Goal: Task Accomplishment & Management: Manage account settings

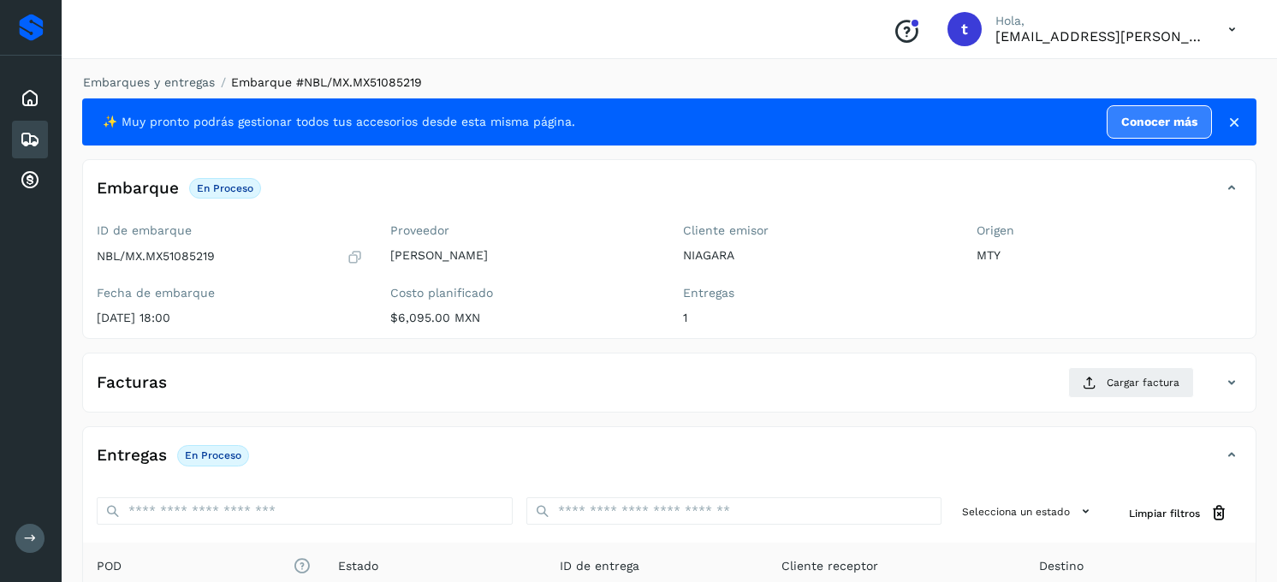
scroll to position [190, 0]
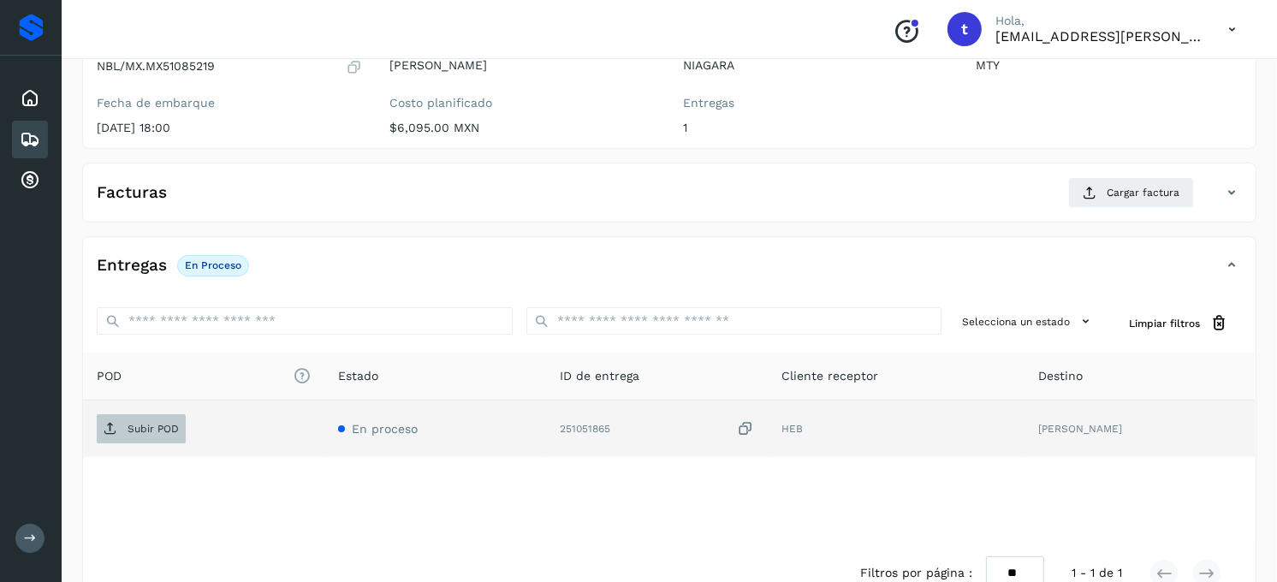
click at [147, 429] on p "Subir POD" at bounding box center [153, 429] width 51 height 12
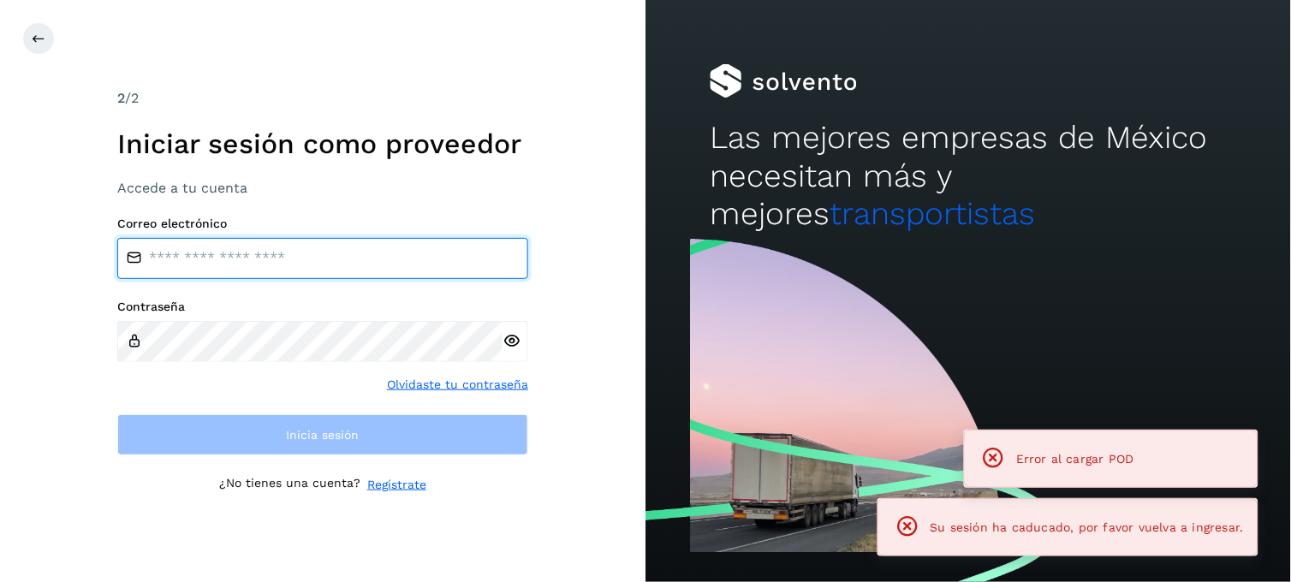
type input "**********"
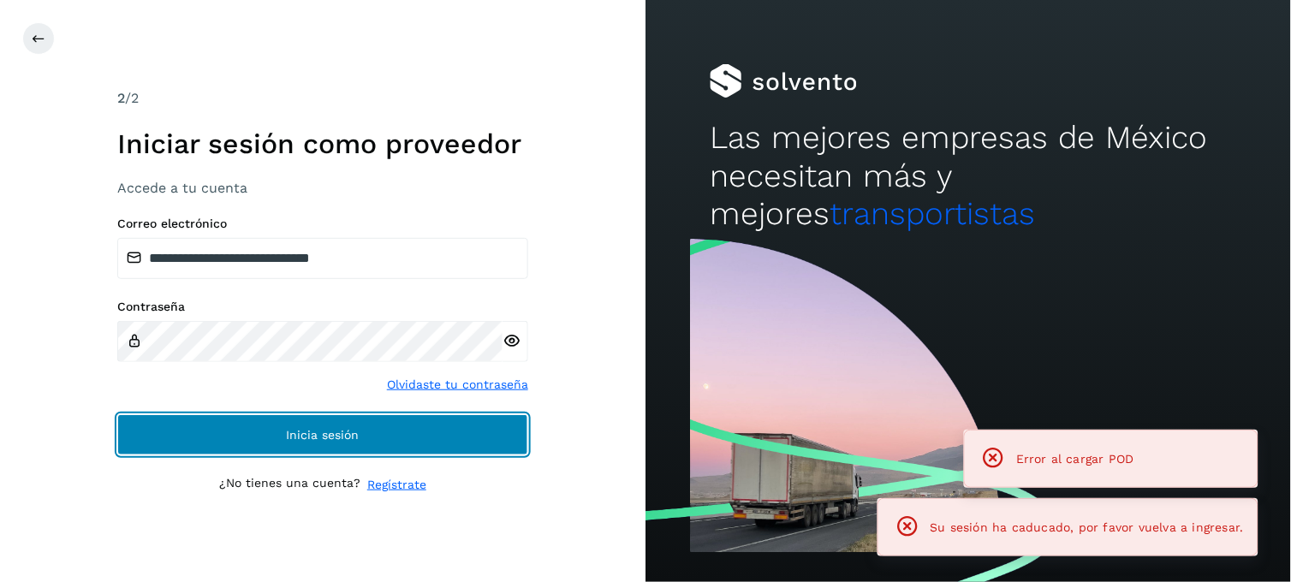
click at [392, 432] on button "Inicia sesión" at bounding box center [322, 434] width 411 height 41
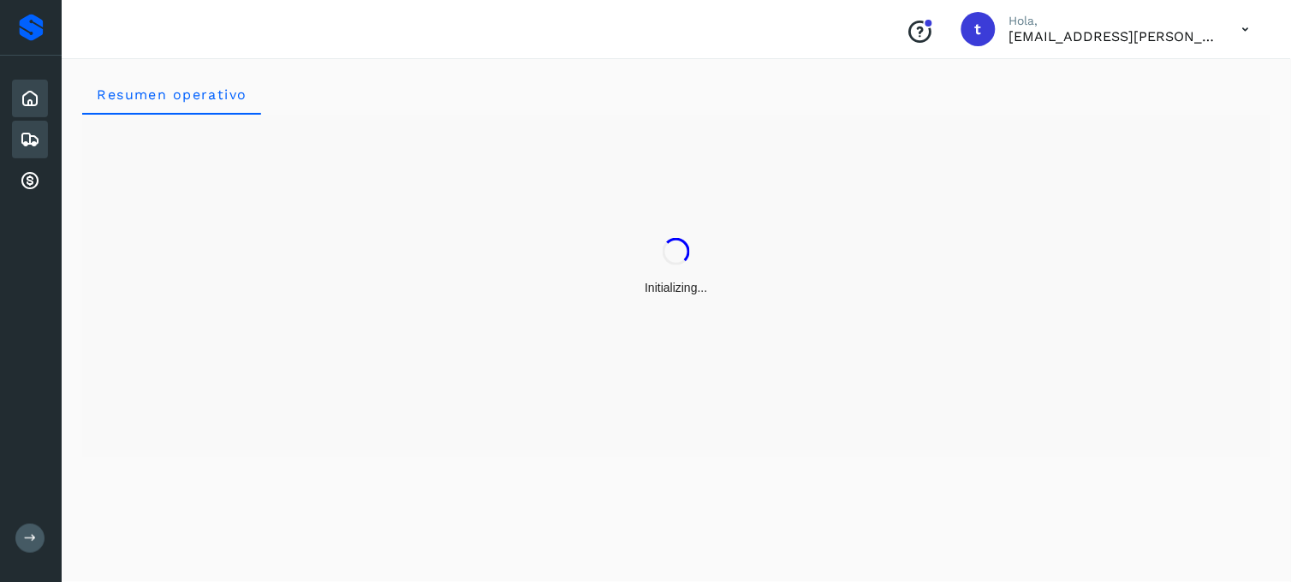
click at [15, 140] on div "Embarques" at bounding box center [30, 140] width 36 height 38
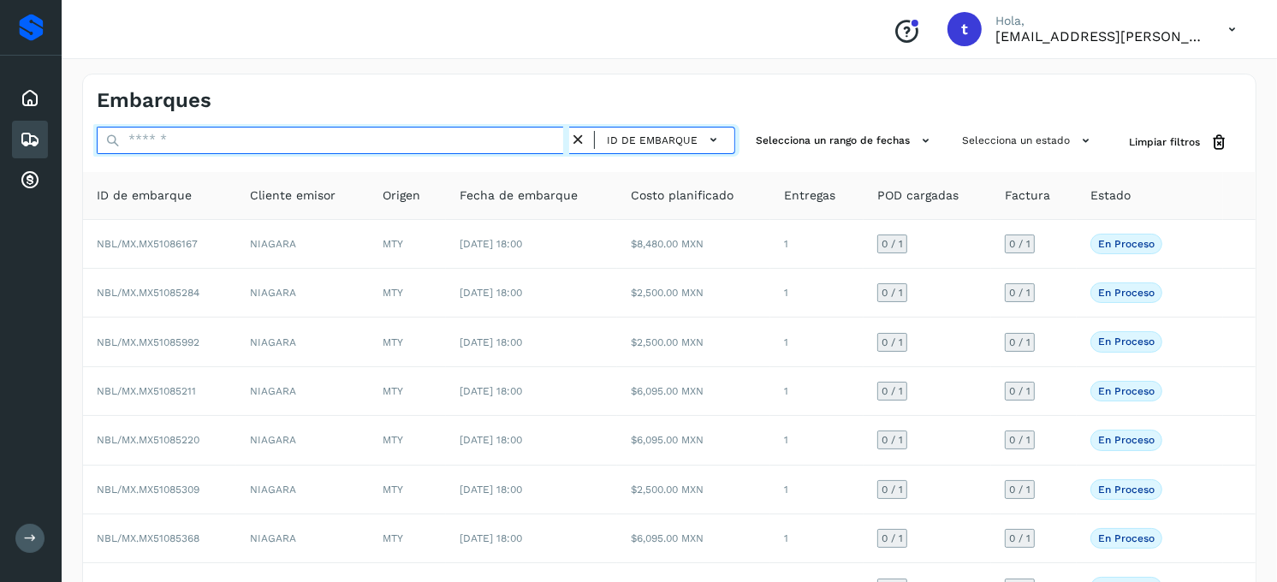
click at [251, 134] on input "text" at bounding box center [333, 140] width 473 height 27
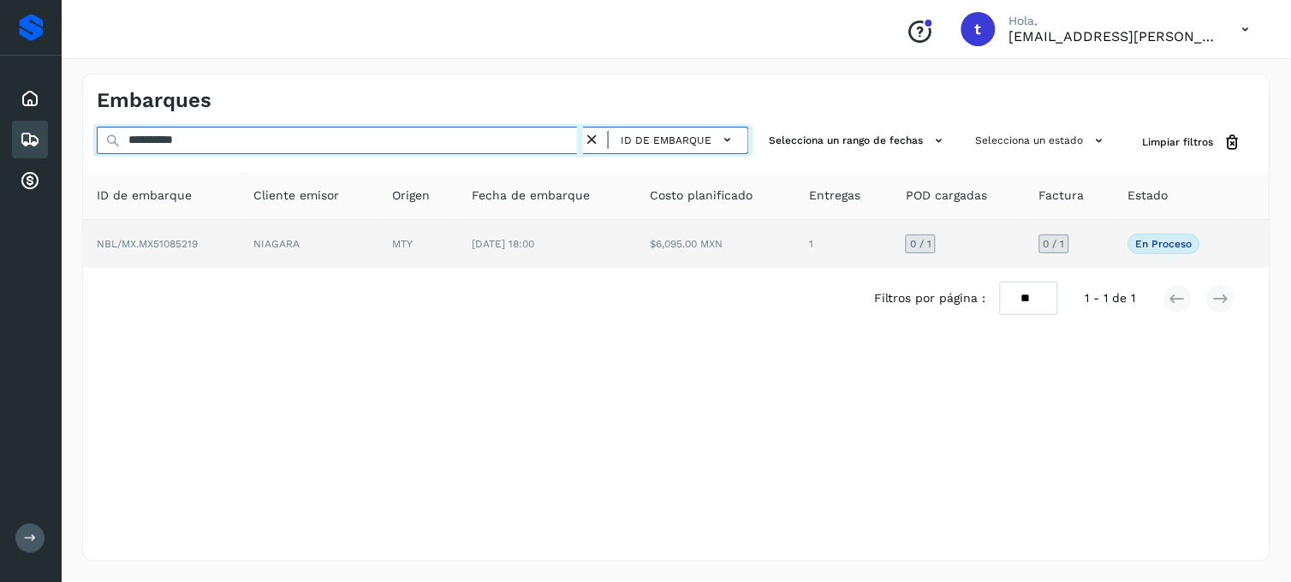
type input "**********"
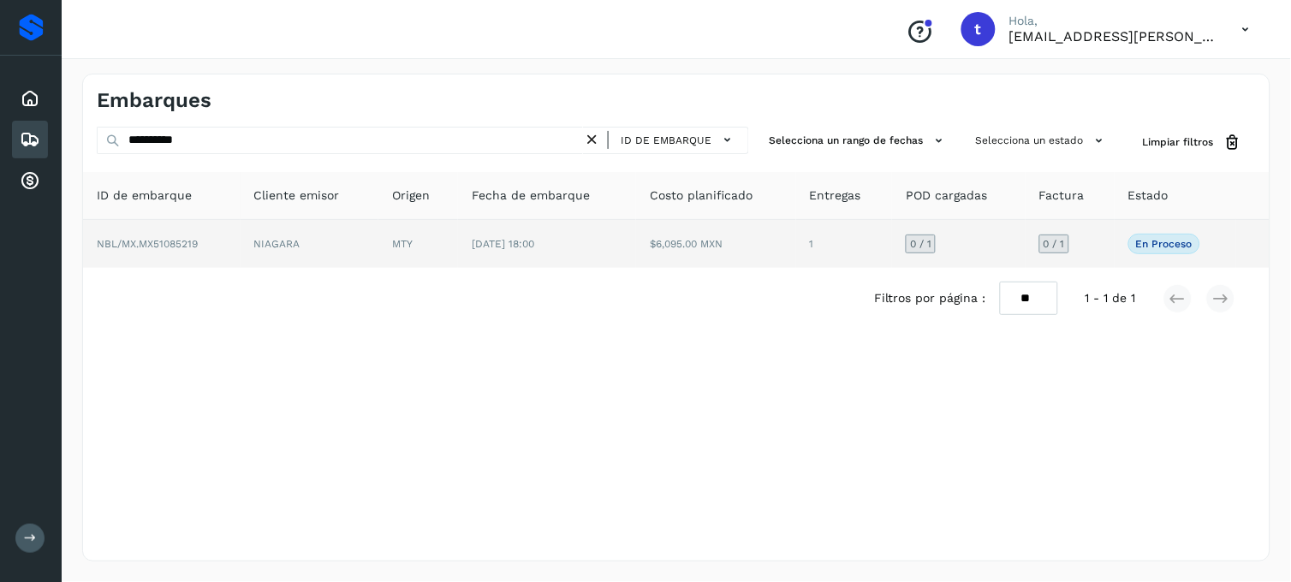
click at [195, 241] on span "NBL/MX.MX51085219" at bounding box center [147, 244] width 101 height 12
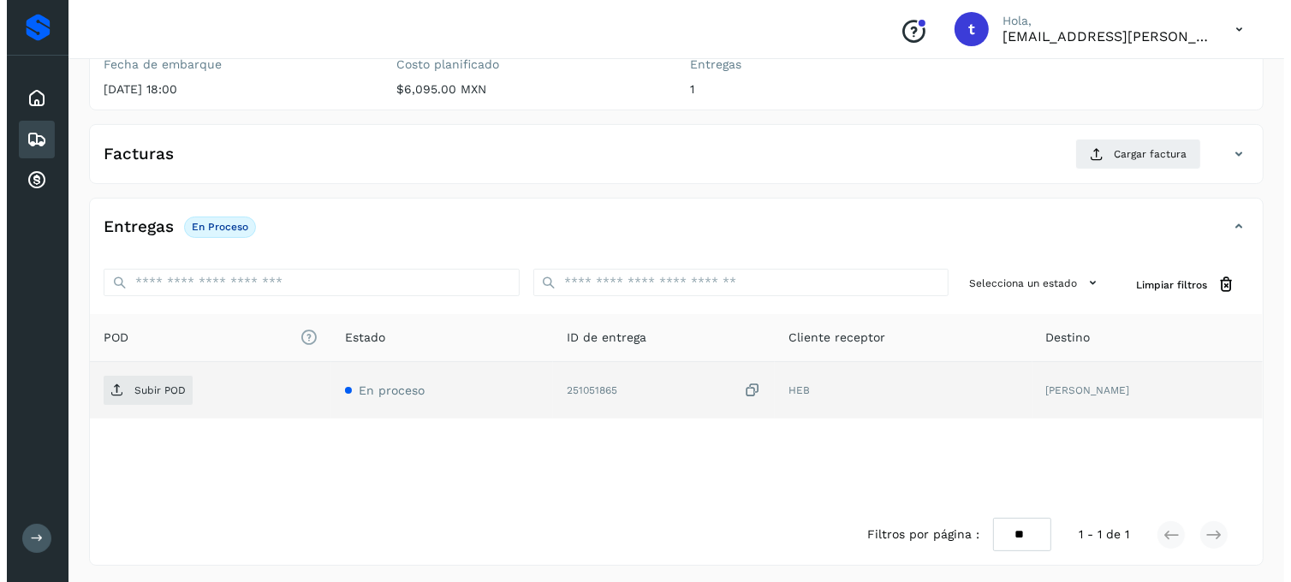
scroll to position [234, 0]
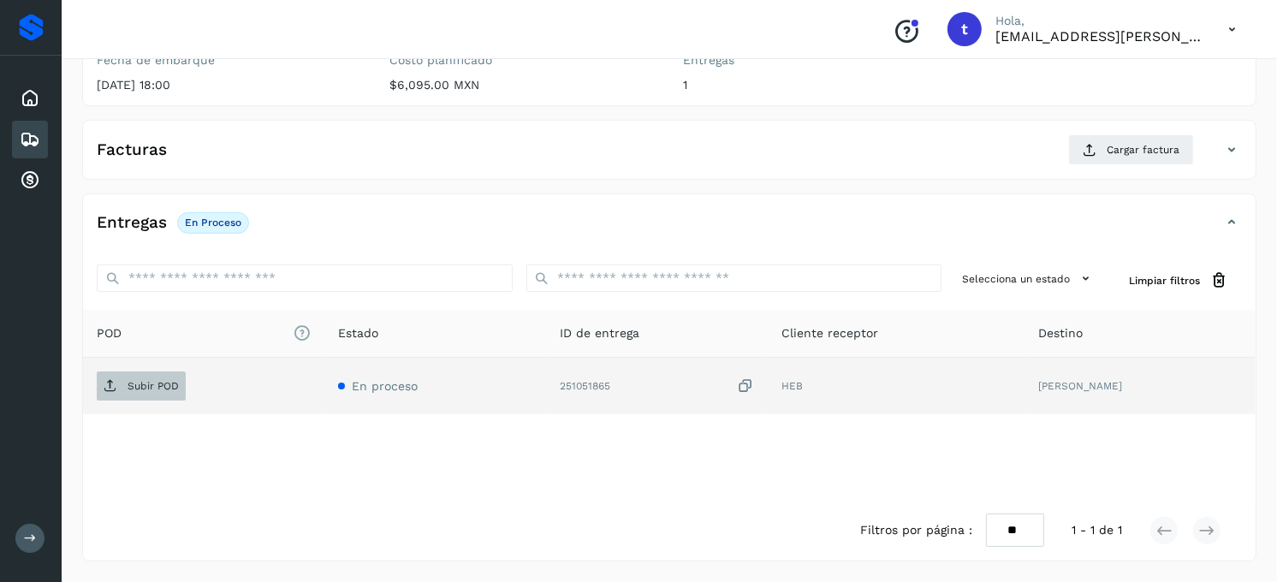
click at [146, 387] on p "Subir POD" at bounding box center [153, 386] width 51 height 12
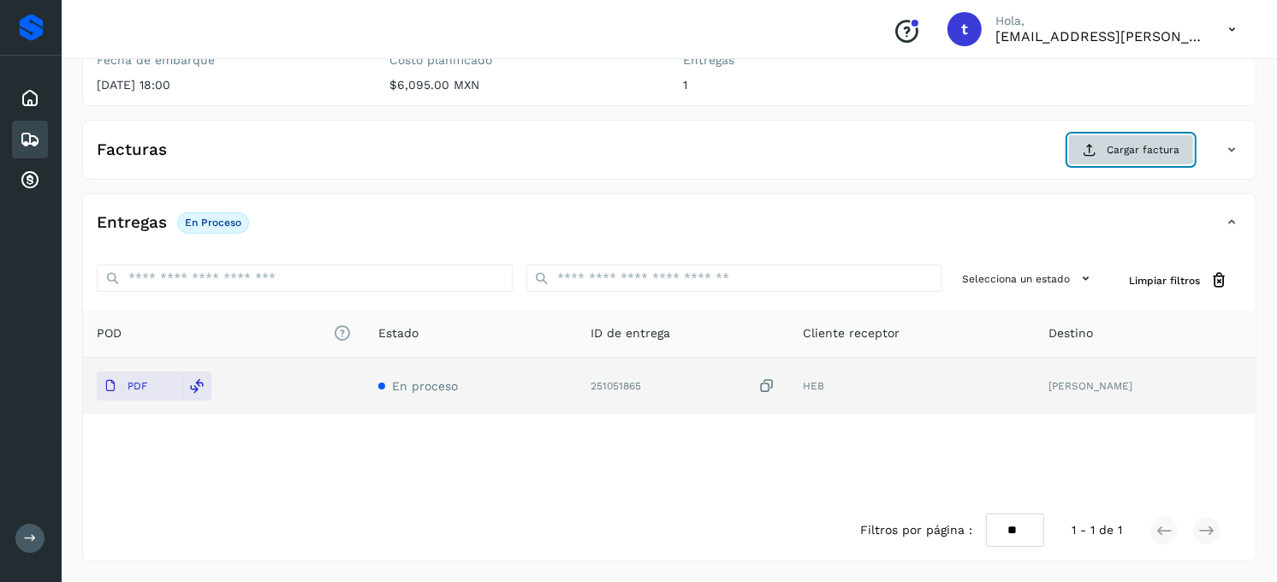
click at [1174, 144] on span "Cargar factura" at bounding box center [1143, 149] width 73 height 15
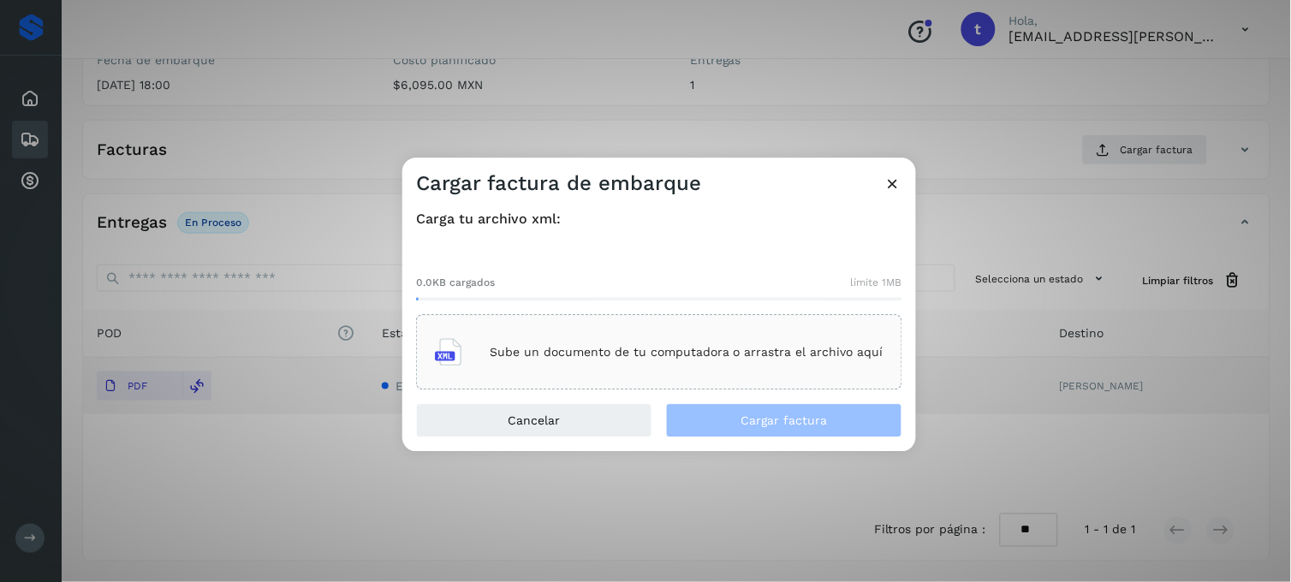
click at [696, 330] on div "Sube un documento de tu computadora o arrastra el archivo aquí" at bounding box center [659, 353] width 449 height 46
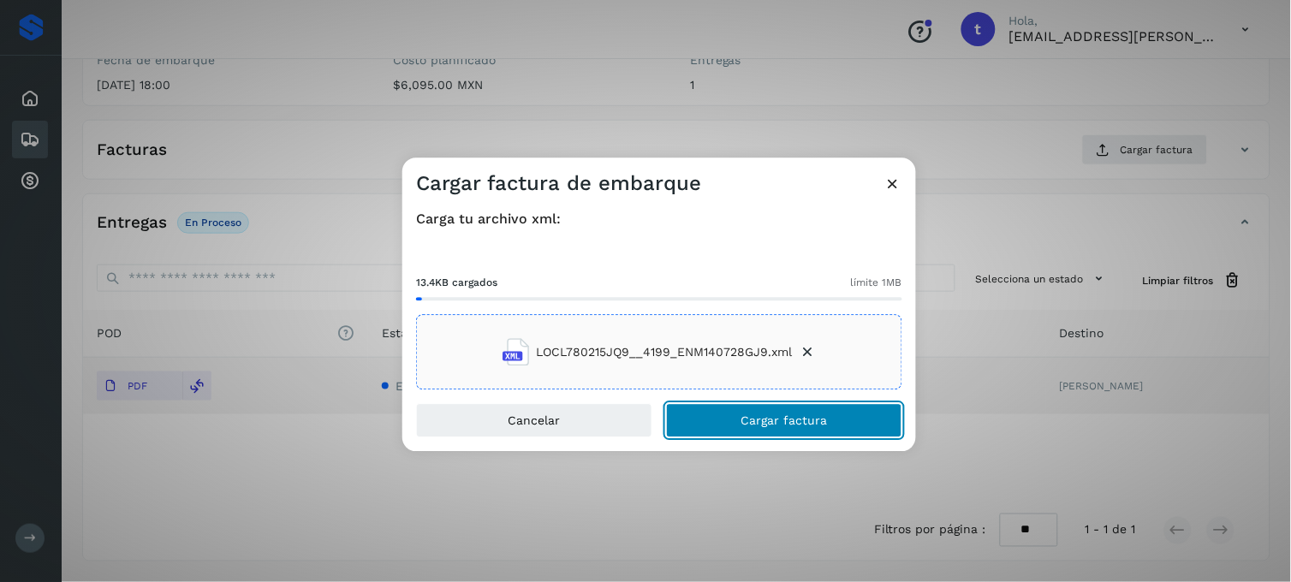
click at [801, 417] on span "Cargar factura" at bounding box center [784, 421] width 86 height 12
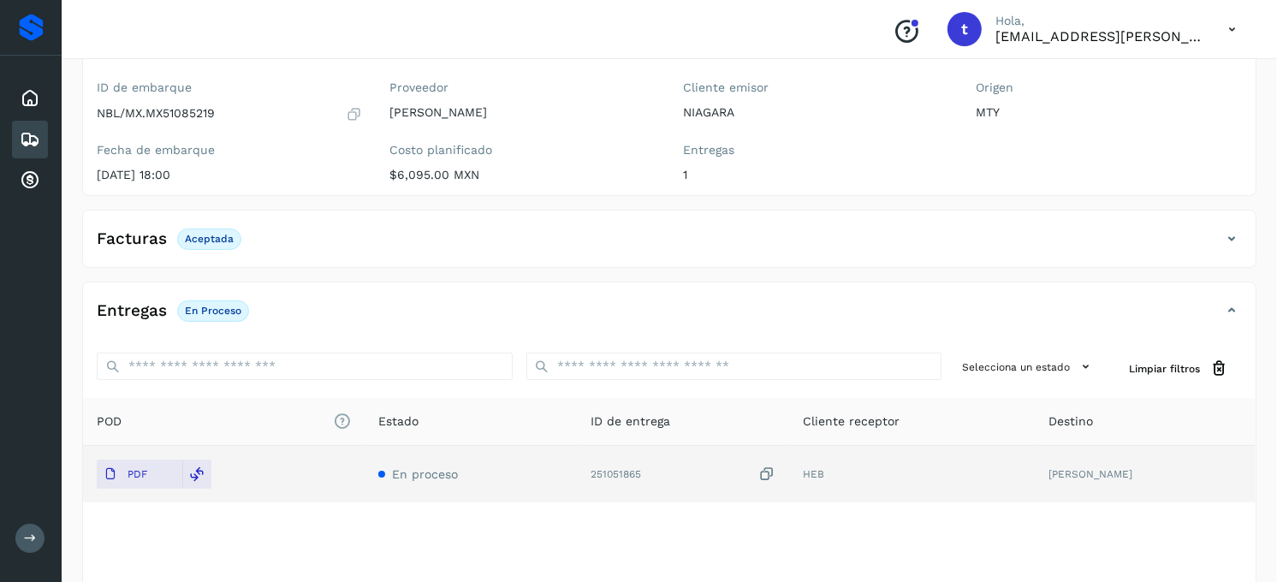
scroll to position [0, 0]
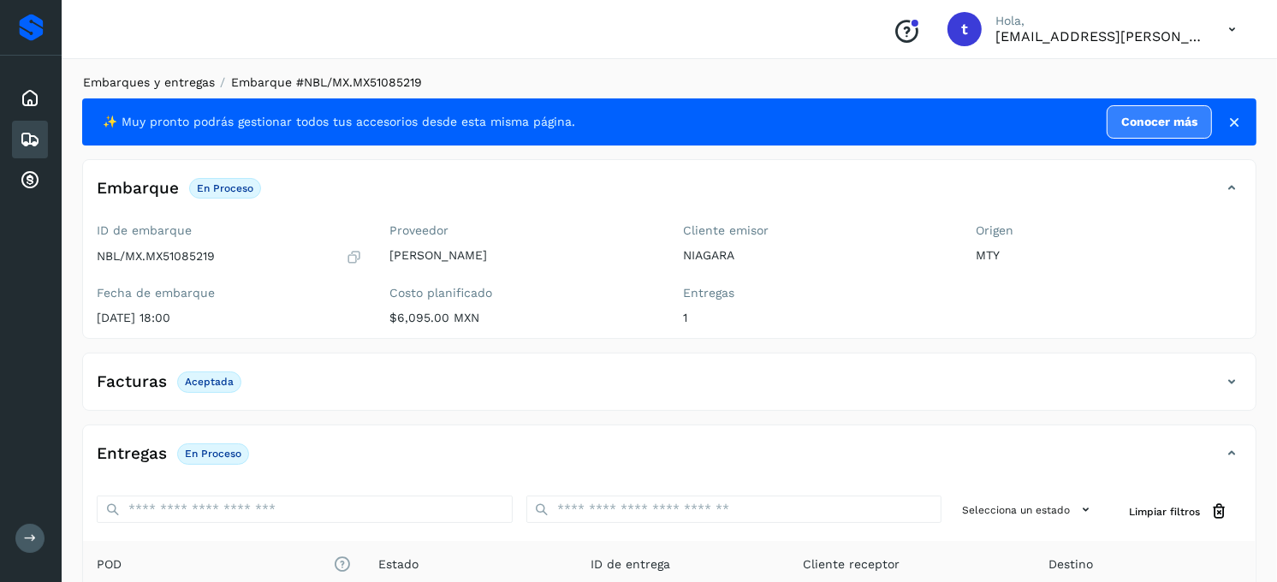
click at [132, 82] on link "Embarques y entregas" at bounding box center [149, 82] width 132 height 14
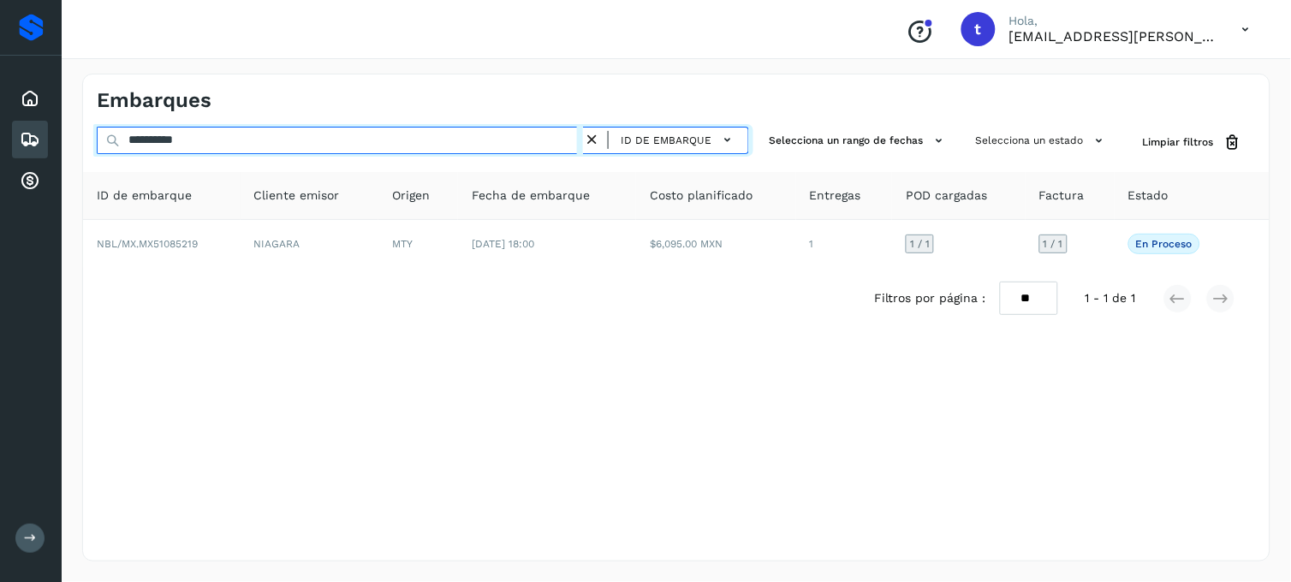
drag, startPoint x: 276, startPoint y: 135, endPoint x: -4, endPoint y: 183, distance: 284.8
click at [0, 183] on html "**********" at bounding box center [645, 291] width 1291 height 582
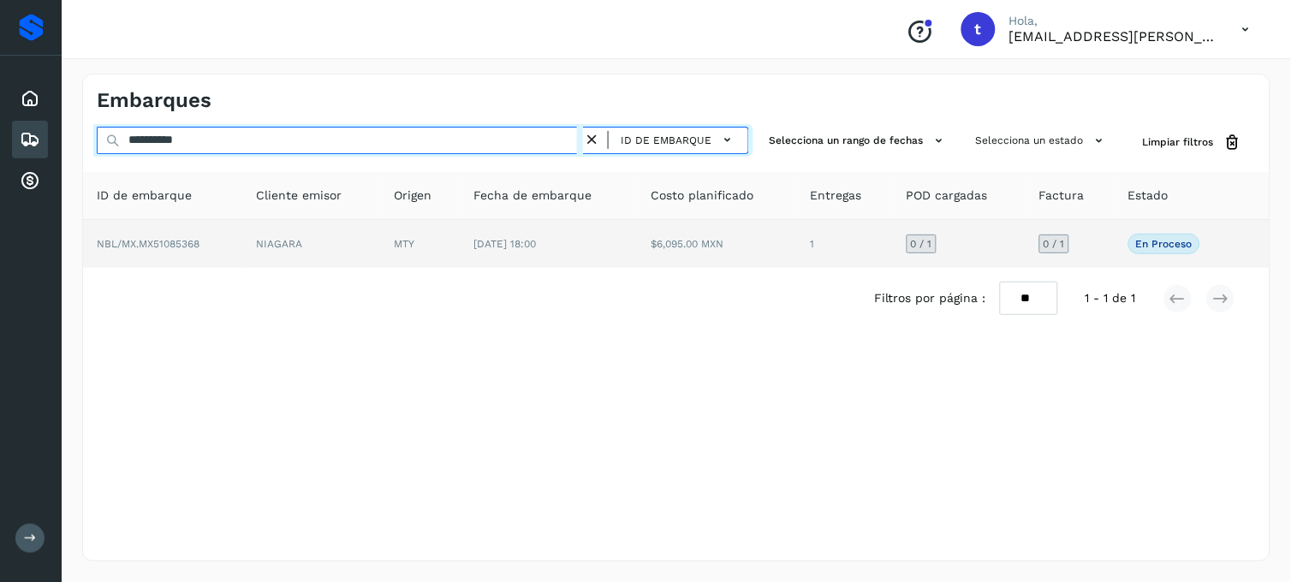
type input "**********"
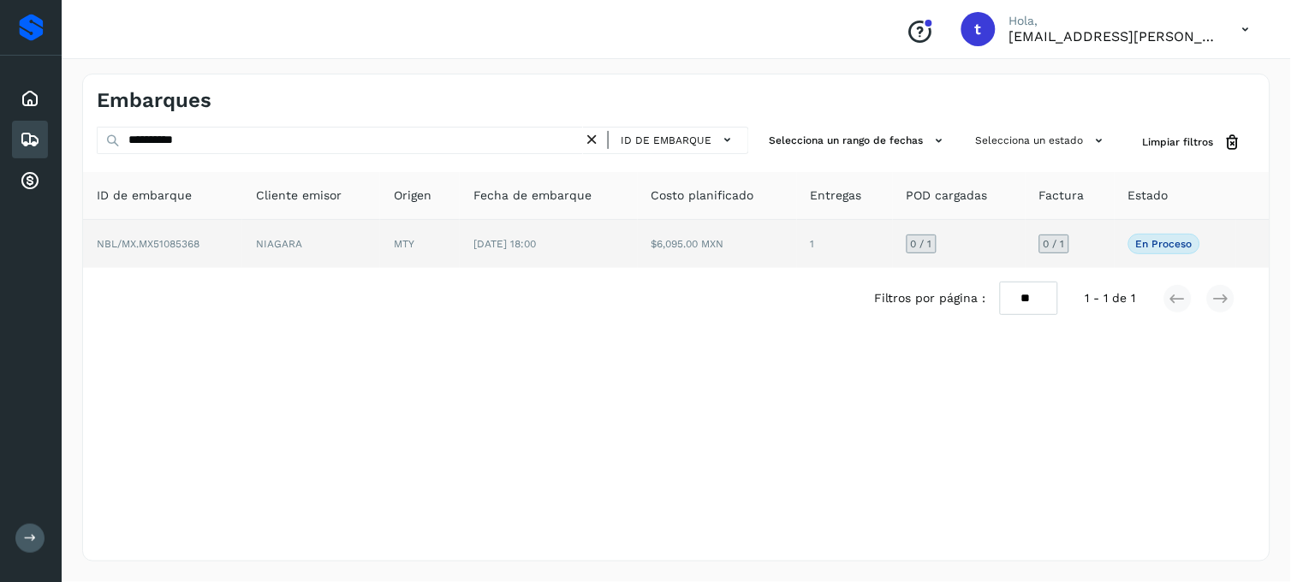
click at [169, 259] on td "NBL/MX.MX51085368" at bounding box center [162, 244] width 159 height 48
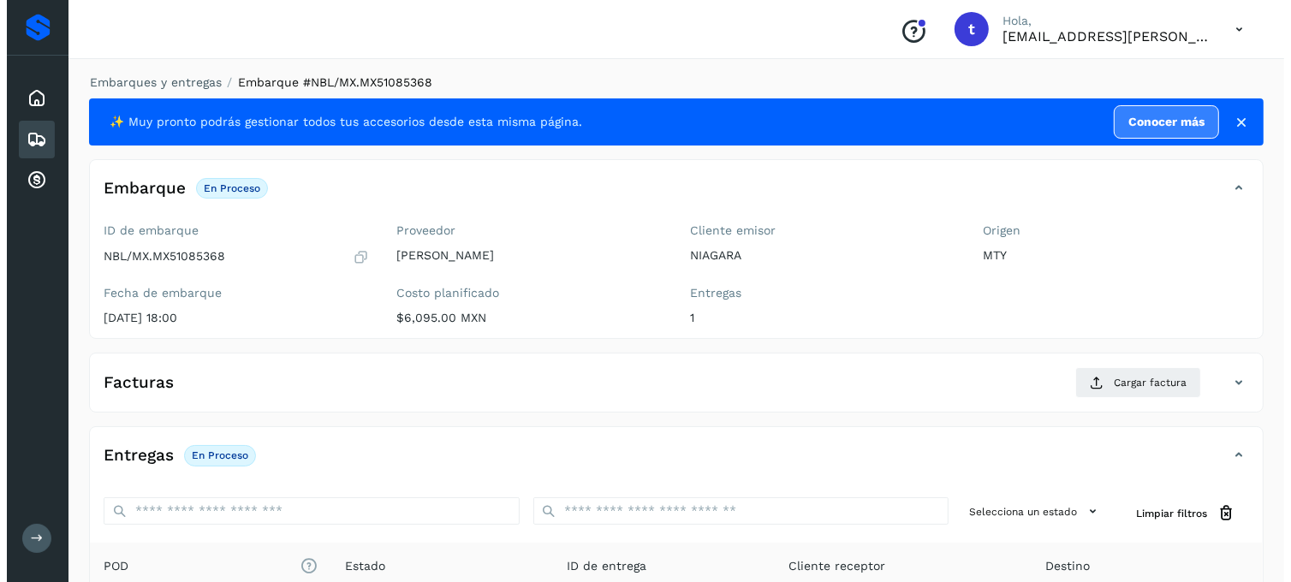
scroll to position [234, 0]
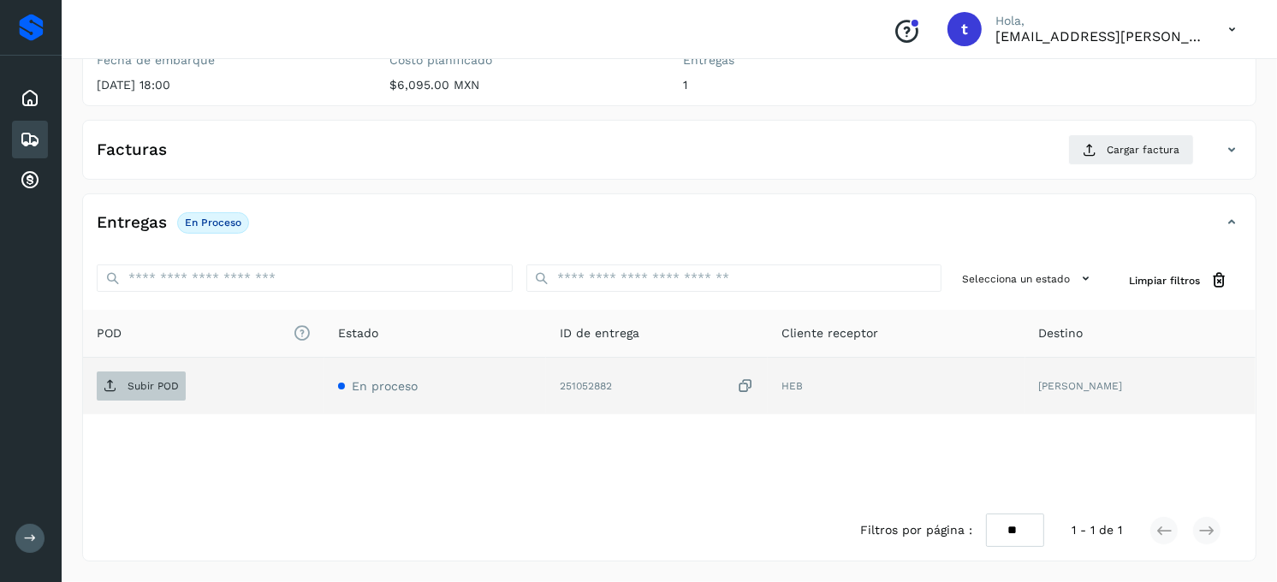
click at [144, 388] on p "Subir POD" at bounding box center [153, 386] width 51 height 12
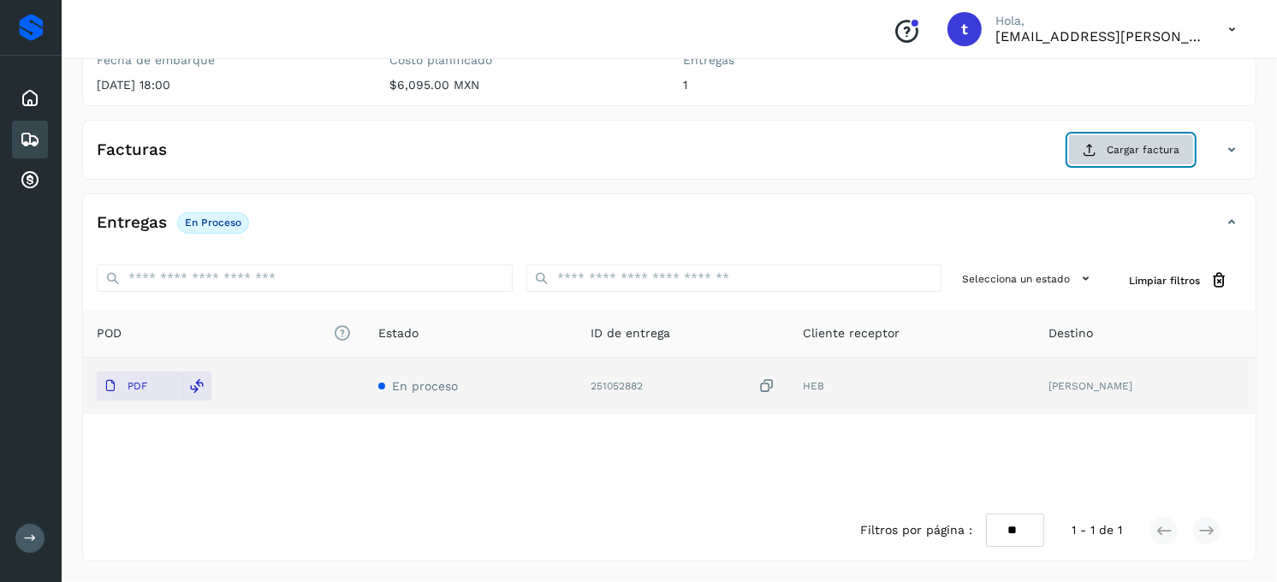
click at [1131, 152] on span "Cargar factura" at bounding box center [1143, 149] width 73 height 15
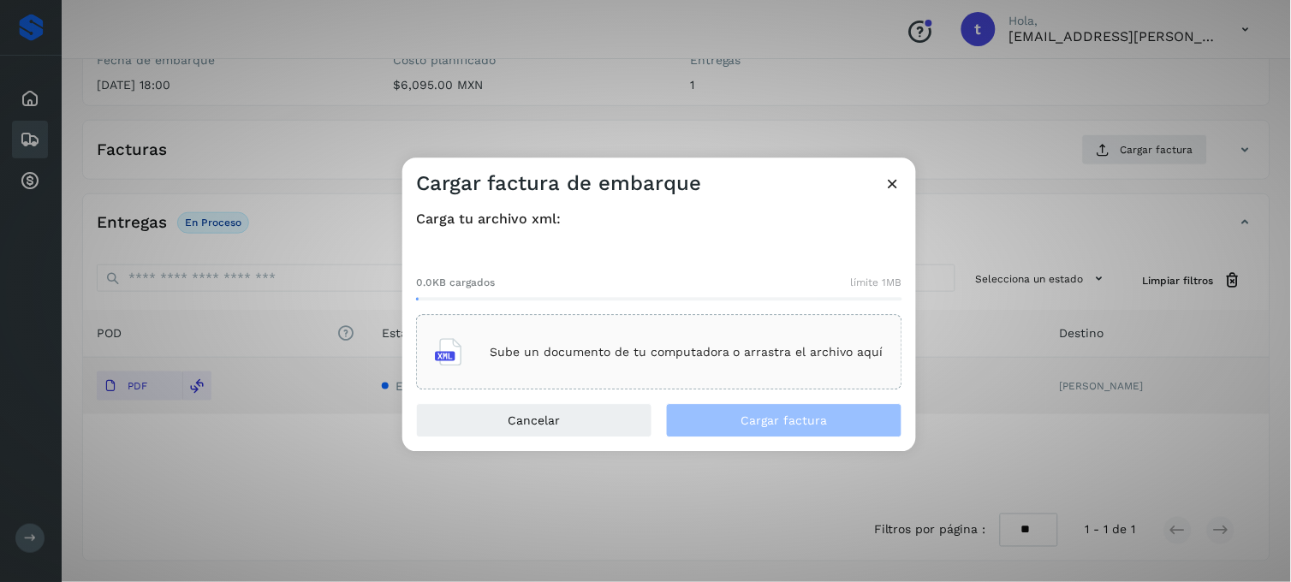
click at [555, 345] on p "Sube un documento de tu computadora o arrastra el archivo aquí" at bounding box center [687, 352] width 394 height 15
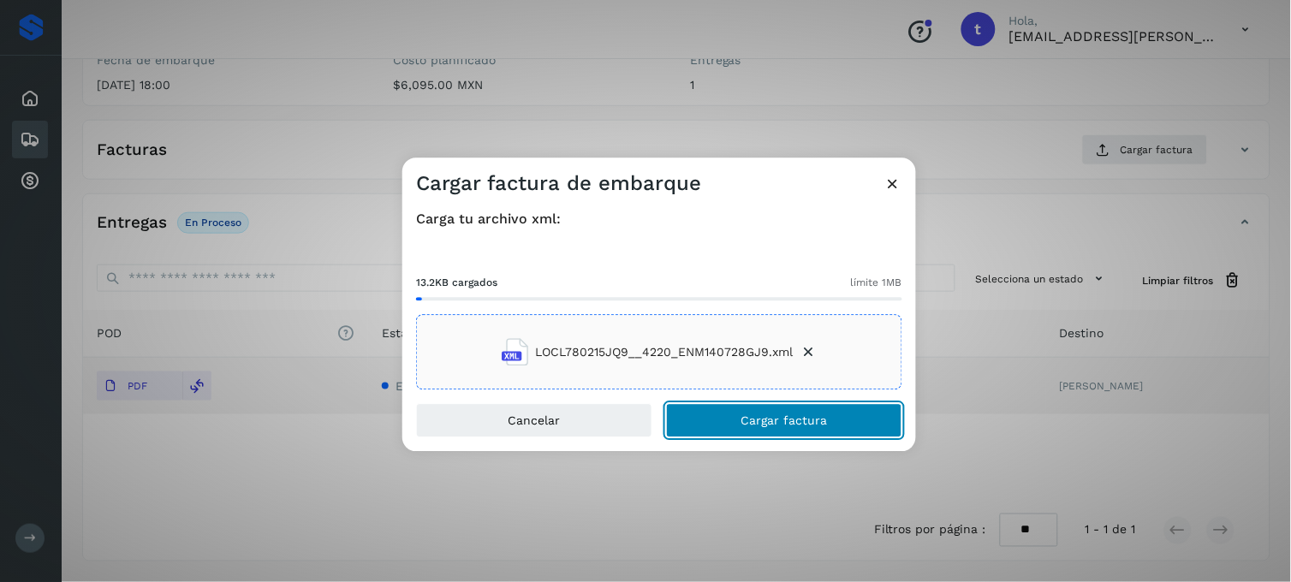
click at [803, 423] on span "Cargar factura" at bounding box center [784, 421] width 86 height 12
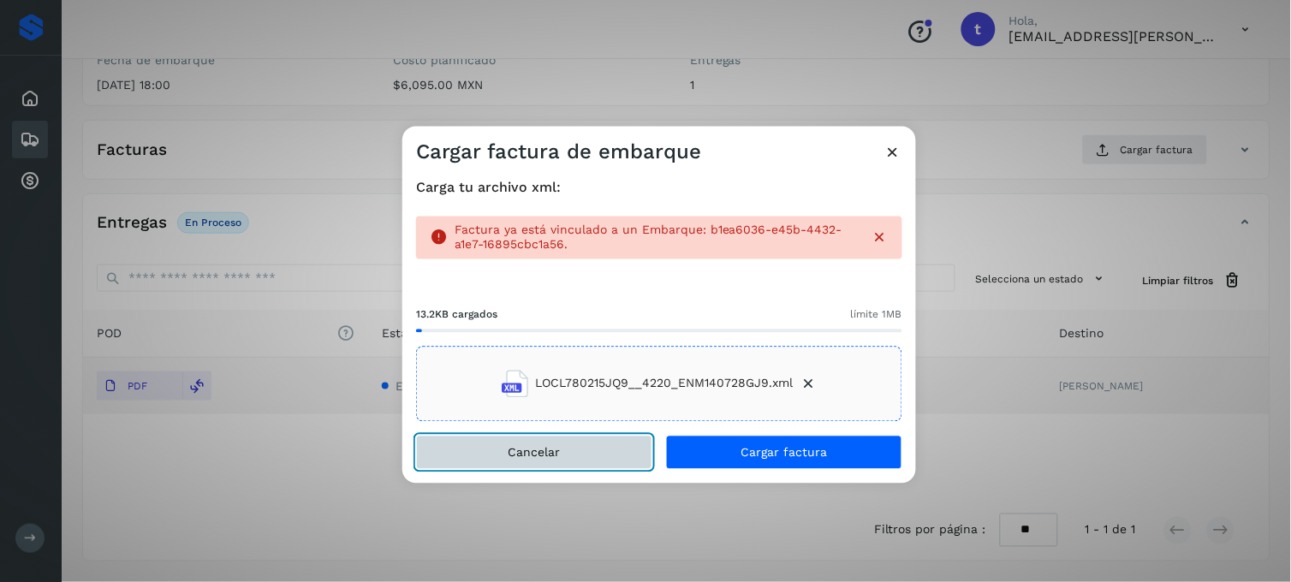
click at [557, 448] on span "Cancelar" at bounding box center [534, 452] width 52 height 12
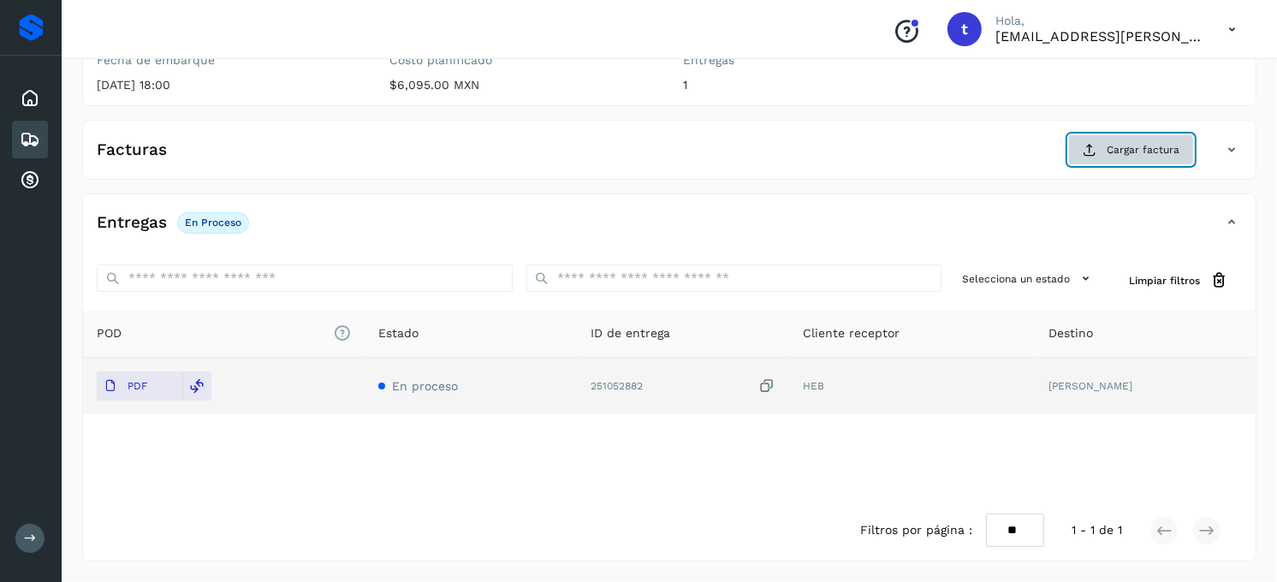
click at [1150, 144] on span "Cargar factura" at bounding box center [1143, 149] width 73 height 15
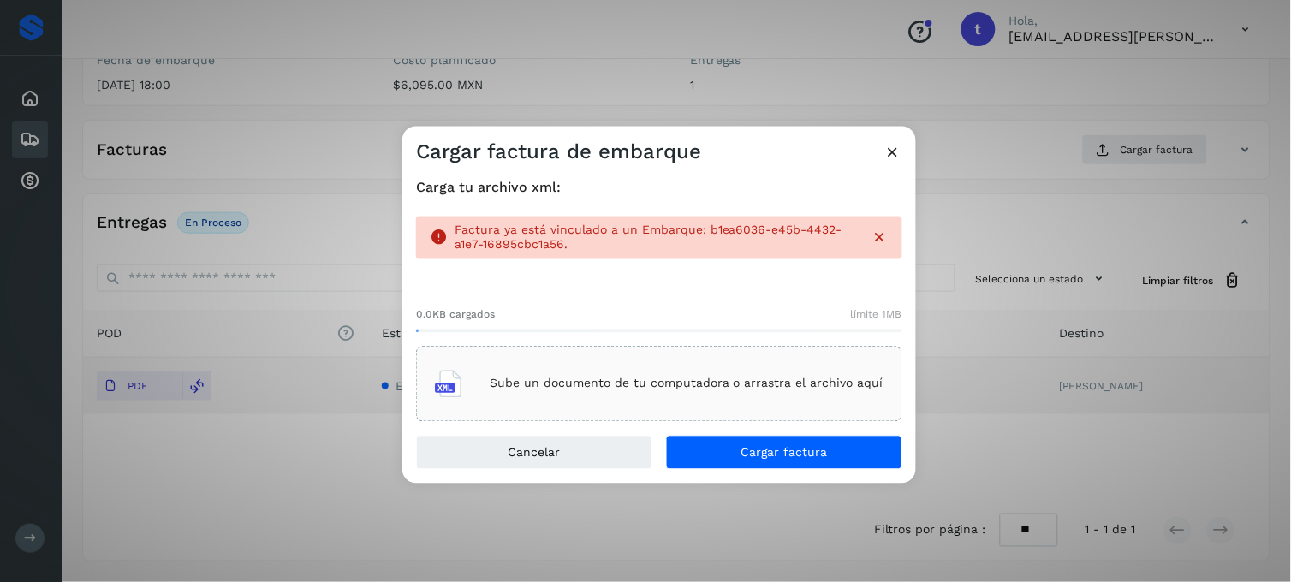
click at [580, 389] on p "Sube un documento de tu computadora o arrastra el archivo aquí" at bounding box center [687, 384] width 394 height 15
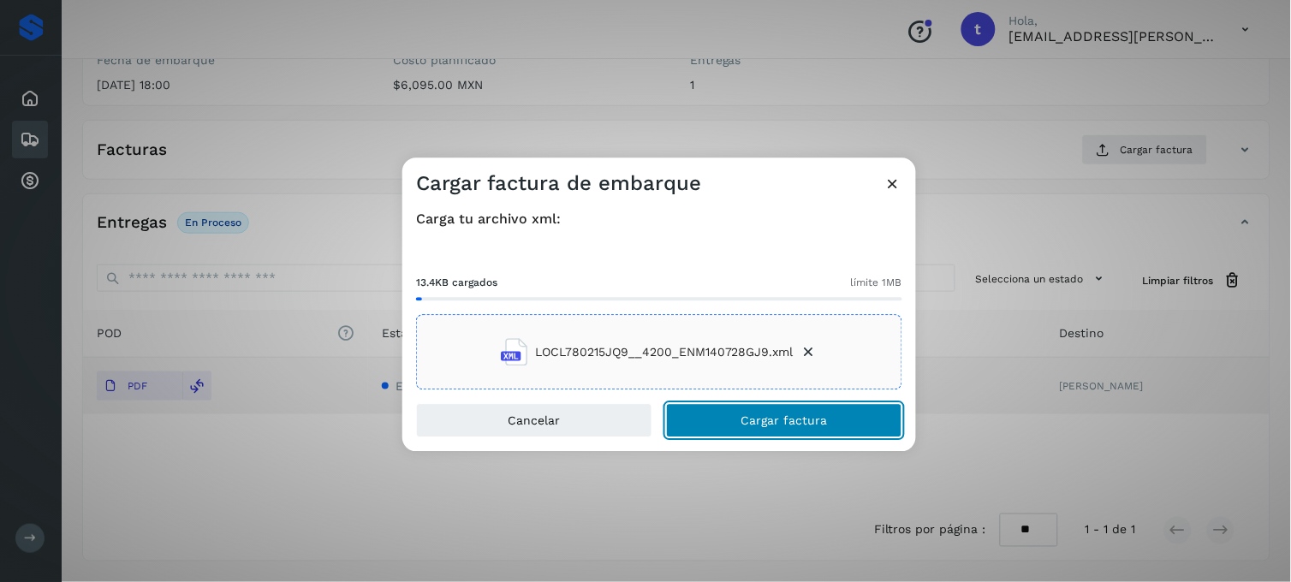
click at [853, 429] on button "Cargar factura" at bounding box center [784, 421] width 236 height 34
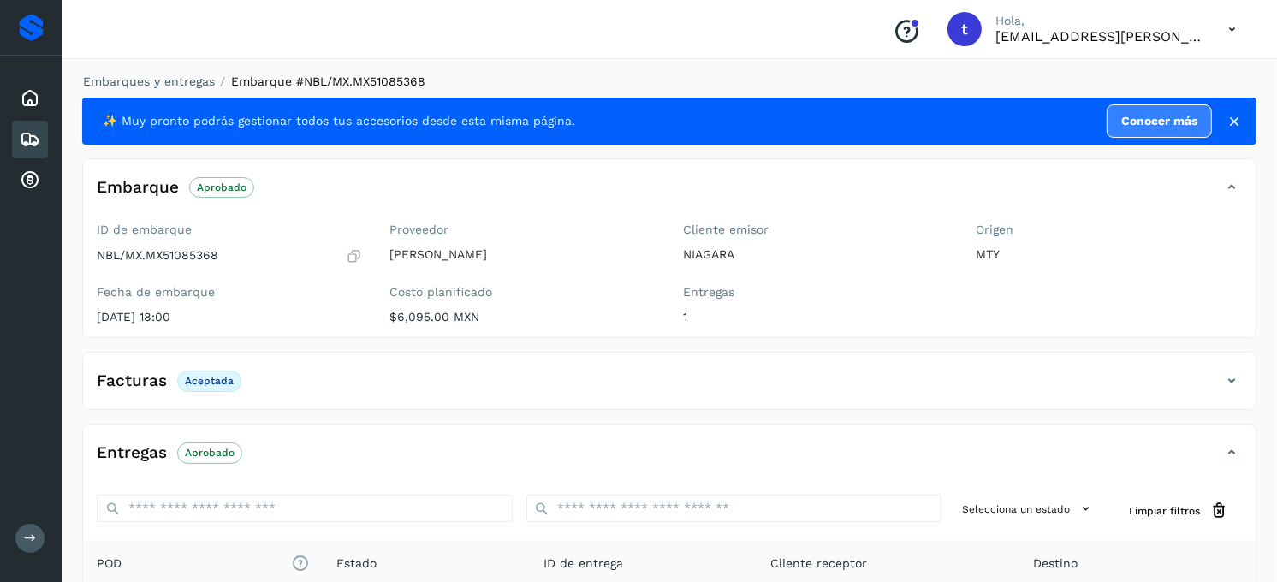
scroll to position [0, 0]
